Goal: Information Seeking & Learning: Understand process/instructions

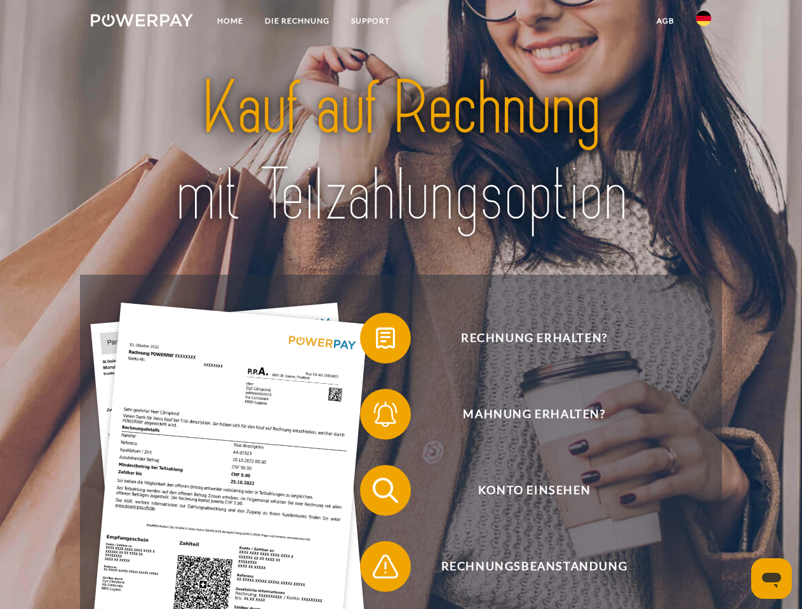
click at [142, 22] on img at bounding box center [142, 20] width 102 height 13
click at [703, 22] on img at bounding box center [703, 18] width 15 height 15
click at [665, 21] on link "agb" at bounding box center [665, 21] width 39 height 23
click at [376, 341] on span at bounding box center [366, 338] width 63 height 63
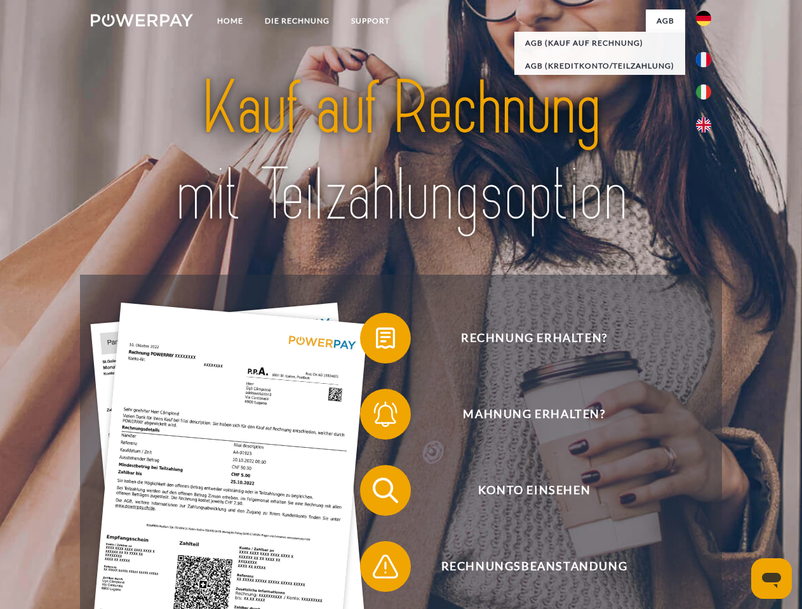
click at [376, 417] on div "Rechnung erhalten? Mahnung erhalten? Konto einsehen" at bounding box center [400, 529] width 641 height 508
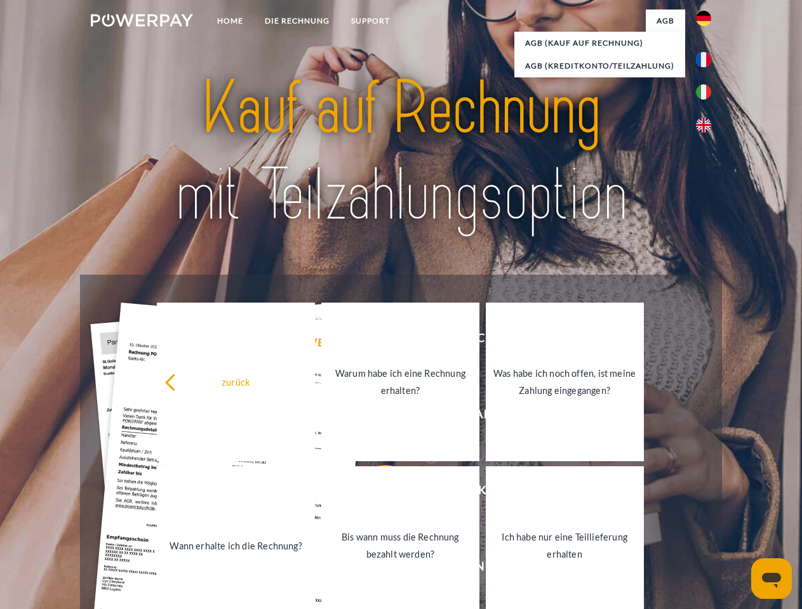
click at [376, 493] on link "Bis wann muss die Rechnung bezahlt werden?" at bounding box center [400, 546] width 158 height 159
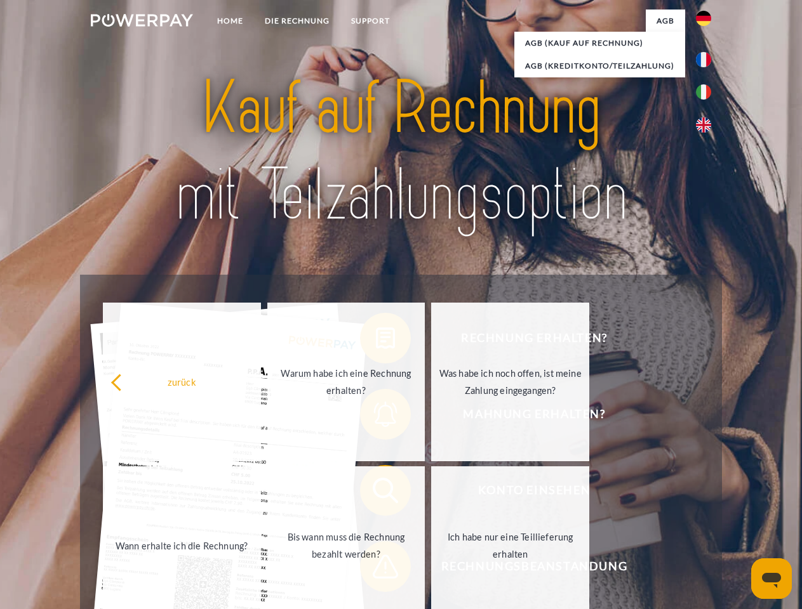
click at [376, 569] on span at bounding box center [366, 566] width 63 height 63
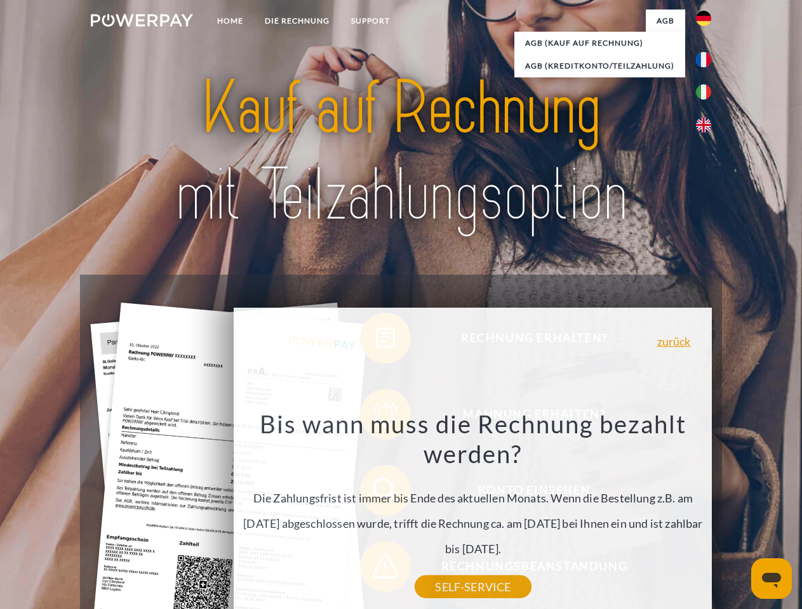
click at [771, 579] on icon "Messaging-Fenster öffnen" at bounding box center [771, 580] width 19 height 15
